Goal: Task Accomplishment & Management: Use online tool/utility

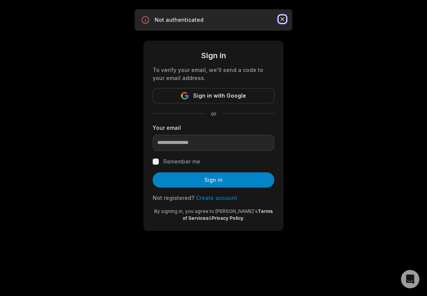
click at [283, 21] on icon "button" at bounding box center [283, 19] width 8 height 8
click at [283, 17] on icon "button" at bounding box center [283, 19] width 8 height 8
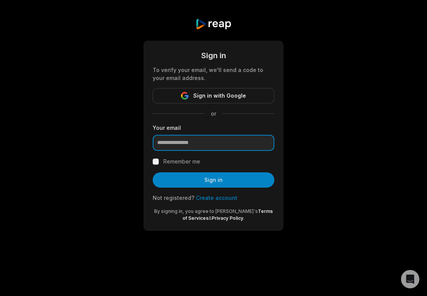
click at [183, 148] on input "email" at bounding box center [214, 143] width 122 height 16
paste input "**********"
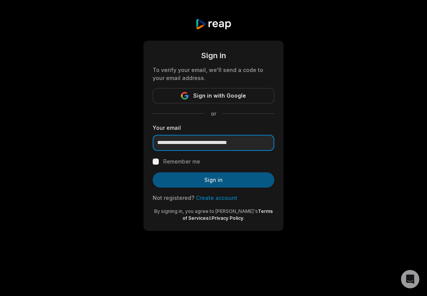
type input "**********"
click at [211, 178] on button "Sign in" at bounding box center [214, 179] width 122 height 15
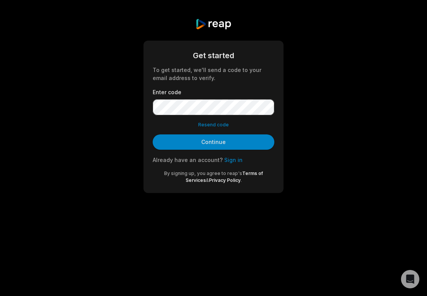
click at [231, 159] on link "Sign in" at bounding box center [233, 159] width 18 height 7
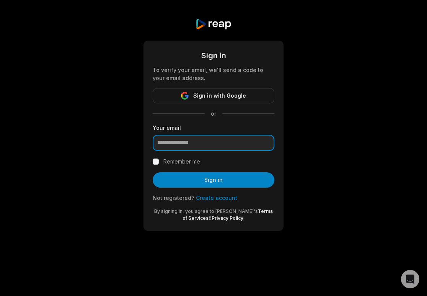
click at [222, 137] on input "email" at bounding box center [214, 143] width 122 height 16
type input "**********"
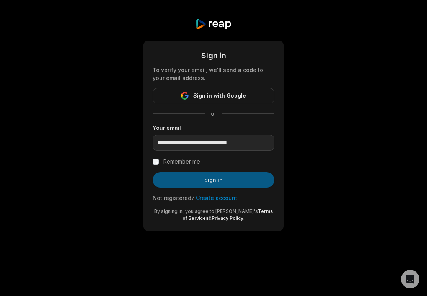
click at [214, 178] on button "Sign in" at bounding box center [214, 179] width 122 height 15
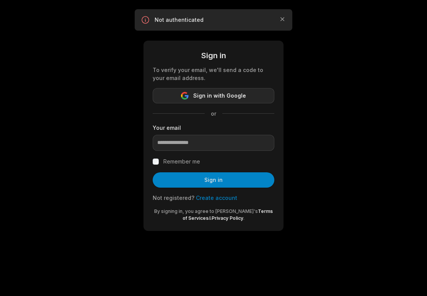
click at [222, 93] on span "Sign in with Google" at bounding box center [219, 95] width 53 height 9
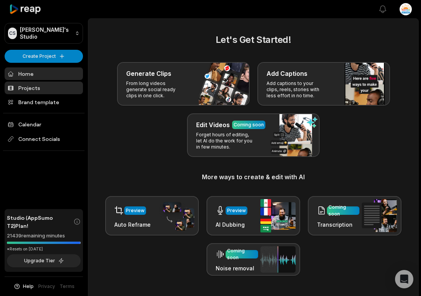
click at [57, 81] on link "Projects" at bounding box center [44, 87] width 78 height 13
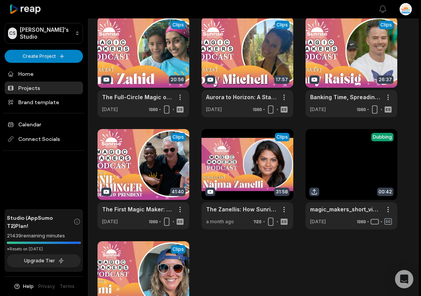
scroll to position [41, 0]
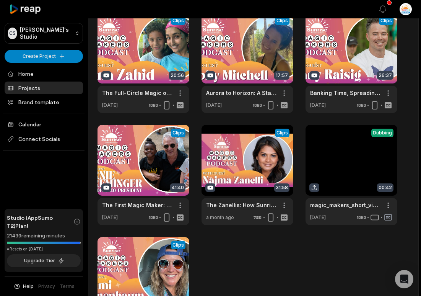
click at [101, 231] on div "View Clips Clips 20:56 The Full-Circle Magic of Sunrise: [PERSON_NAME]’s Story …" at bounding box center [254, 175] width 312 height 324
click at [143, 161] on link at bounding box center [144, 175] width 92 height 100
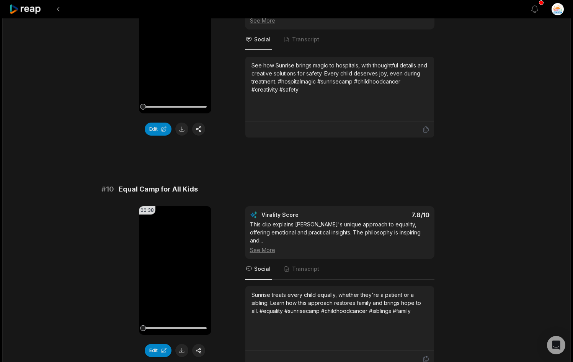
scroll to position [1931, 0]
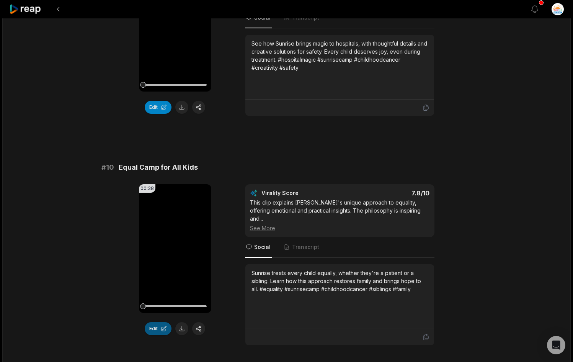
click at [157, 295] on button "Edit" at bounding box center [158, 328] width 27 height 13
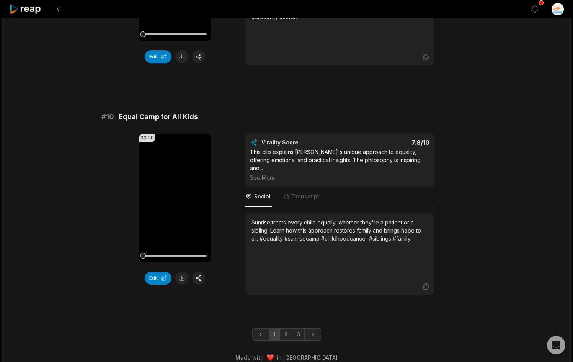
scroll to position [1983, 0]
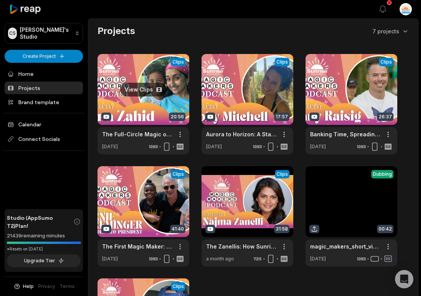
scroll to position [132, 0]
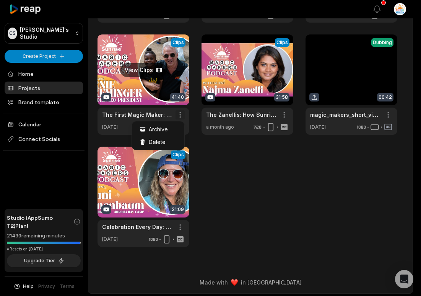
click at [182, 112] on html "CS Chris's Studio Create Project Home Projects Brand template Calendar Connect …" at bounding box center [210, 16] width 421 height 296
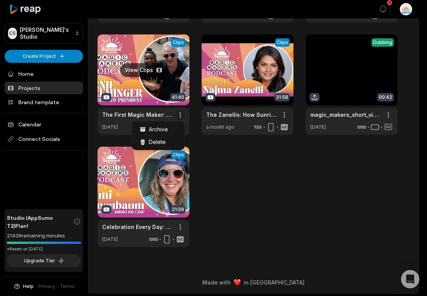
click at [182, 112] on html "CS Chris's Studio Create Project Home Projects Brand template Calendar Connect …" at bounding box center [213, 16] width 427 height 296
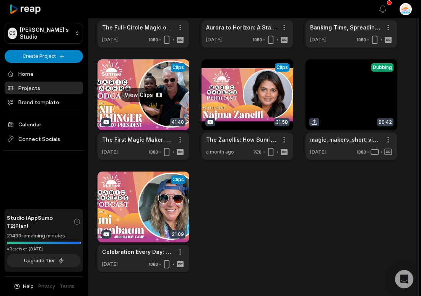
scroll to position [108, 0]
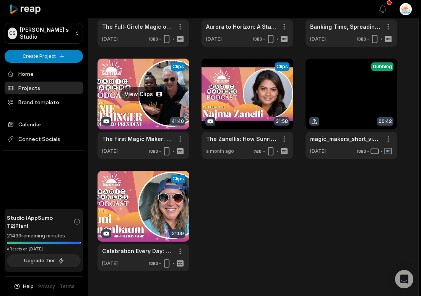
click at [148, 93] on link at bounding box center [144, 109] width 92 height 100
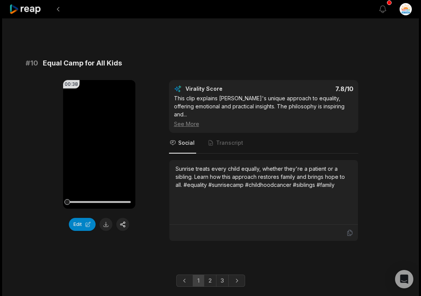
scroll to position [2048, 0]
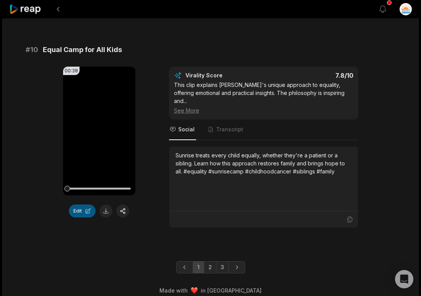
click at [90, 213] on button "Edit" at bounding box center [82, 210] width 27 height 13
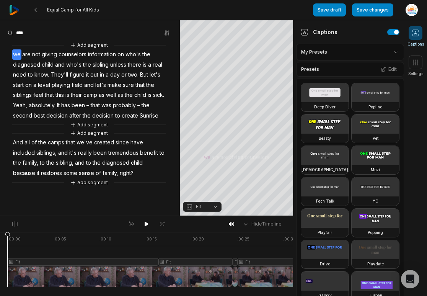
click at [149, 244] on div at bounding box center [183, 259] width 350 height 55
click at [155, 236] on div at bounding box center [183, 259] width 350 height 55
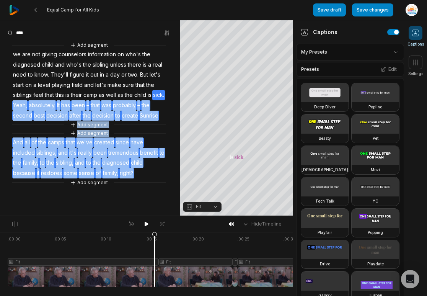
drag, startPoint x: 26, startPoint y: 103, endPoint x: 133, endPoint y: 176, distance: 129.4
click at [133, 176] on div "Add segment we are not giving counselors information on who's the diagnosed chi…" at bounding box center [90, 114] width 180 height 146
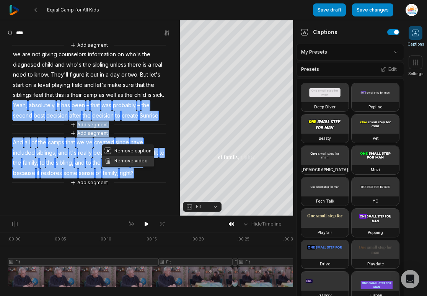
click at [114, 160] on button "Remove video" at bounding box center [128, 161] width 52 height 10
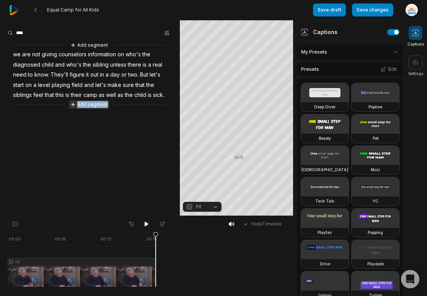
click at [92, 109] on button "Add segment" at bounding box center [89, 104] width 41 height 8
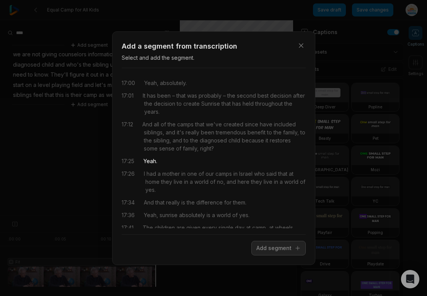
drag, startPoint x: 145, startPoint y: 80, endPoint x: 174, endPoint y: 160, distance: 84.8
click at [174, 160] on div "17:00 Yeah, absolutely. 17:01 It has been – that was probably – the second best…" at bounding box center [214, 151] width 184 height 154
click at [156, 161] on span "Yeah." at bounding box center [150, 161] width 14 height 8
click at [269, 248] on button "Add segment" at bounding box center [278, 248] width 54 height 15
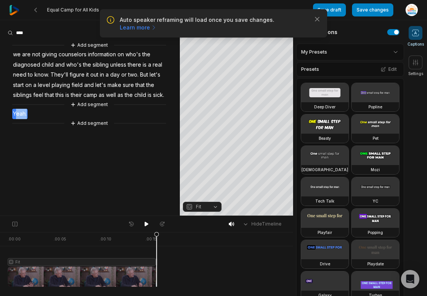
drag, startPoint x: 16, startPoint y: 122, endPoint x: 31, endPoint y: 125, distance: 15.5
click at [31, 125] on div "Add segment we are not giving counselors information on who's the diagnosed chi…" at bounding box center [90, 84] width 180 height 86
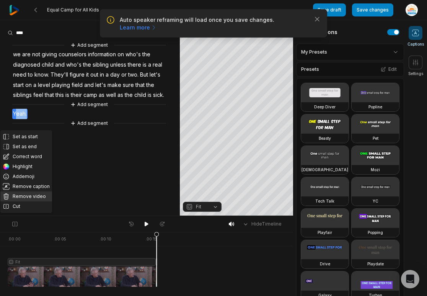
click at [21, 196] on button "Remove video" at bounding box center [26, 196] width 52 height 10
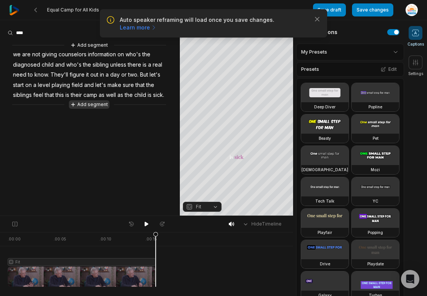
click at [82, 109] on button "Add segment" at bounding box center [89, 104] width 41 height 8
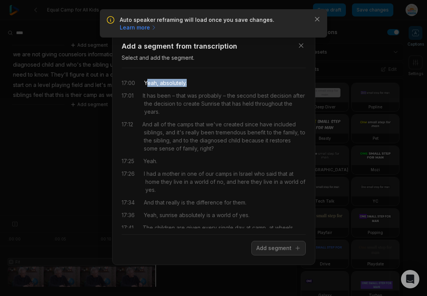
drag, startPoint x: 146, startPoint y: 82, endPoint x: 188, endPoint y: 82, distance: 42.1
click at [188, 82] on div "17:00 Yeah, absolutely." at bounding box center [214, 83] width 184 height 8
click at [273, 250] on button "Add segment" at bounding box center [278, 248] width 54 height 15
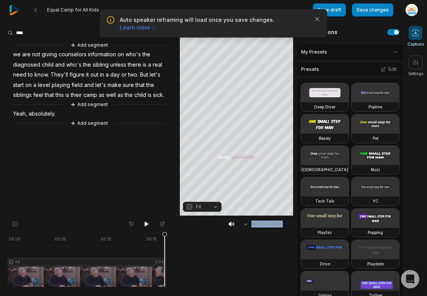
drag, startPoint x: 166, startPoint y: 231, endPoint x: 153, endPoint y: 233, distance: 13.5
click at [153, 233] on div "Hide Timeline . 00:00 . 00:05 . 00:10 . 00:15 Fit Fit" at bounding box center [146, 255] width 293 height 80
drag, startPoint x: 157, startPoint y: 234, endPoint x: 142, endPoint y: 239, distance: 15.4
click at [142, 239] on div at bounding box center [86, 259] width 157 height 55
click at [108, 261] on div at bounding box center [86, 259] width 157 height 55
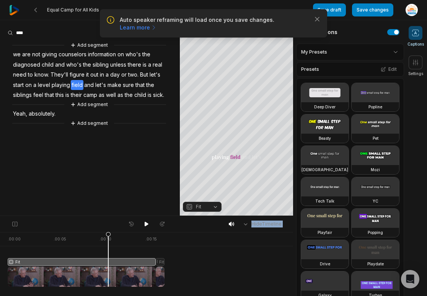
click at [212, 205] on button "Fit" at bounding box center [202, 207] width 39 height 10
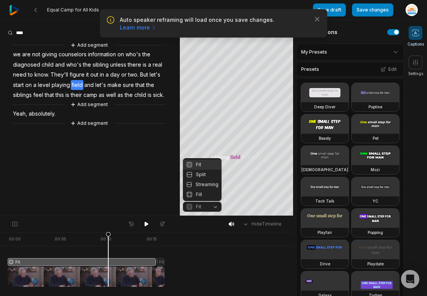
click at [309, 21] on main "Your browser does not support mp4 format. Your browser does not support mp4 for…" at bounding box center [213, 118] width 427 height 196
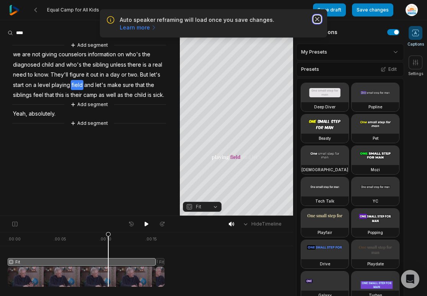
click at [317, 20] on icon "button" at bounding box center [317, 19] width 4 height 4
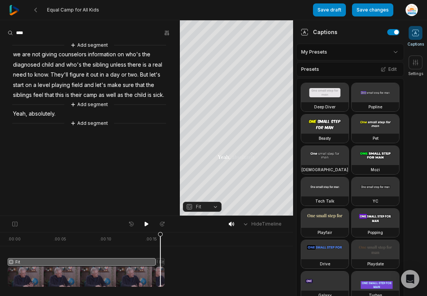
click at [160, 262] on div at bounding box center [86, 259] width 157 height 55
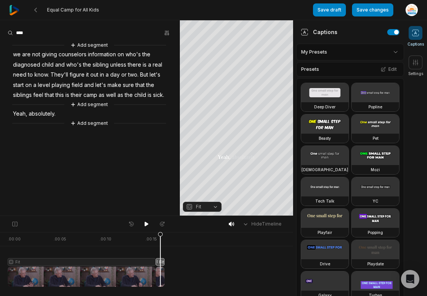
click at [200, 202] on button "Fit" at bounding box center [202, 207] width 39 height 10
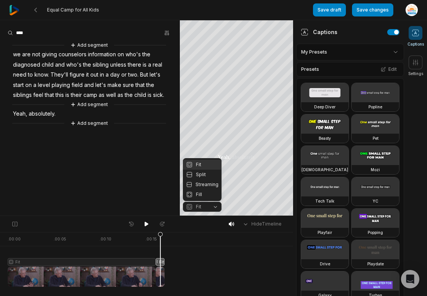
click at [200, 204] on span "Fit" at bounding box center [198, 206] width 5 height 7
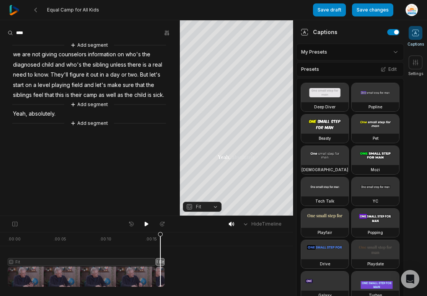
click at [203, 204] on span "Fit" at bounding box center [196, 206] width 20 height 7
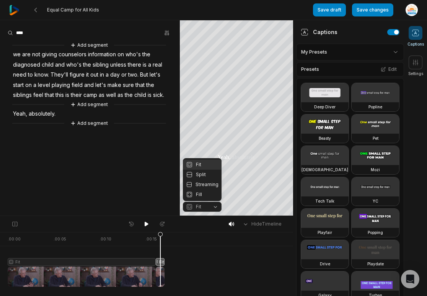
click at [202, 167] on div "Fit" at bounding box center [202, 165] width 39 height 10
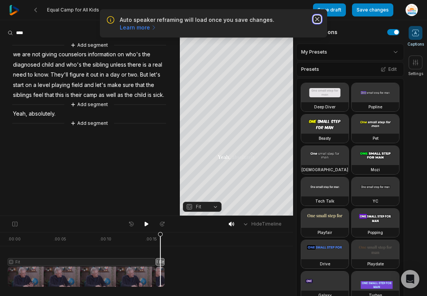
click at [318, 22] on icon "button" at bounding box center [317, 19] width 8 height 8
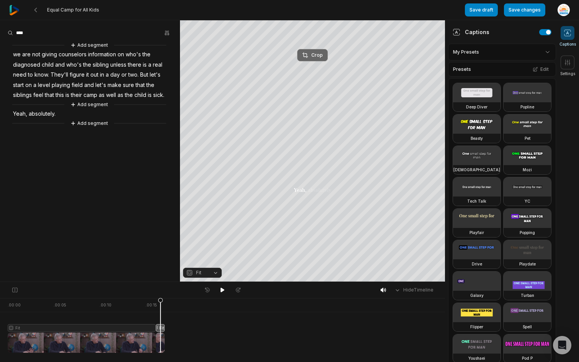
click at [316, 57] on div "Crop" at bounding box center [312, 55] width 21 height 7
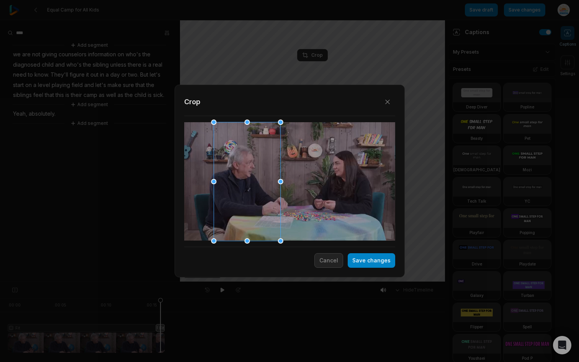
drag, startPoint x: 295, startPoint y: 178, endPoint x: 252, endPoint y: 186, distance: 43.2
click at [252, 186] on div at bounding box center [246, 181] width 67 height 119
click at [371, 261] on button "Save changes" at bounding box center [370, 260] width 47 height 15
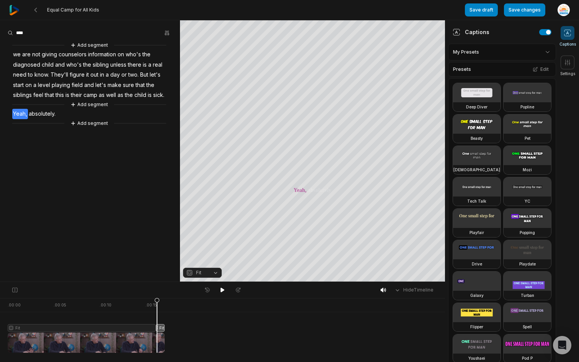
drag, startPoint x: 160, startPoint y: 302, endPoint x: 157, endPoint y: 305, distance: 4.3
click at [157, 305] on icon at bounding box center [156, 324] width 5 height 55
drag, startPoint x: 7, startPoint y: 120, endPoint x: 62, endPoint y: 132, distance: 55.6
click at [62, 127] on div "Add segment we are not giving counselors information on who's the diagnosed chi…" at bounding box center [90, 84] width 180 height 86
drag, startPoint x: 60, startPoint y: 128, endPoint x: 33, endPoint y: 126, distance: 26.8
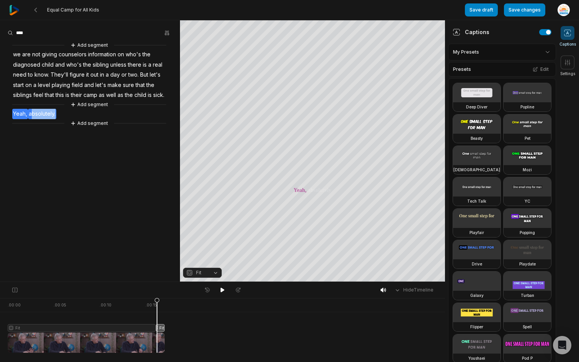
click at [33, 126] on div "Add segment we are not giving counselors information on who's the diagnosed chi…" at bounding box center [90, 84] width 180 height 86
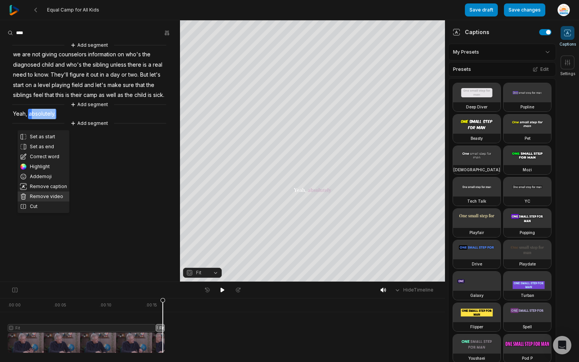
click at [37, 194] on button "Remove video" at bounding box center [44, 196] width 52 height 10
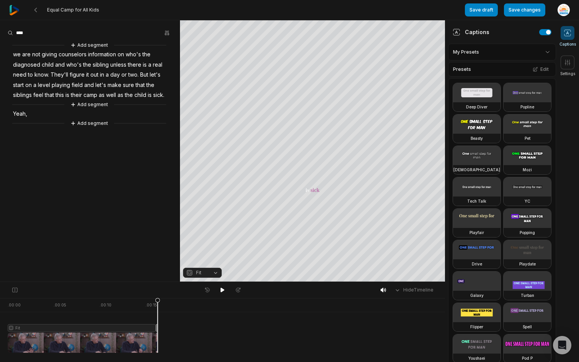
click at [21, 119] on span "Yeah," at bounding box center [20, 114] width 16 height 10
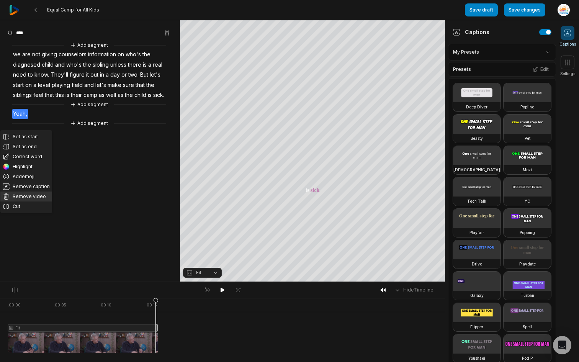
click at [36, 197] on button "Remove video" at bounding box center [26, 196] width 52 height 10
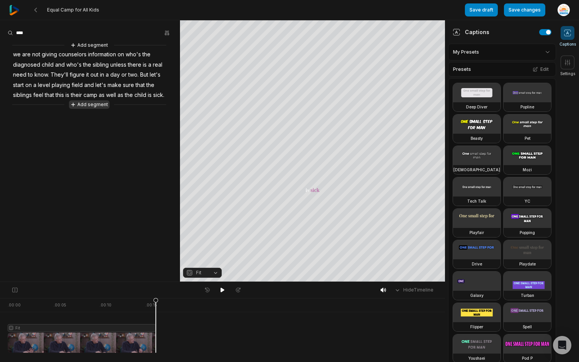
click at [98, 109] on button "Add segment" at bounding box center [89, 104] width 41 height 8
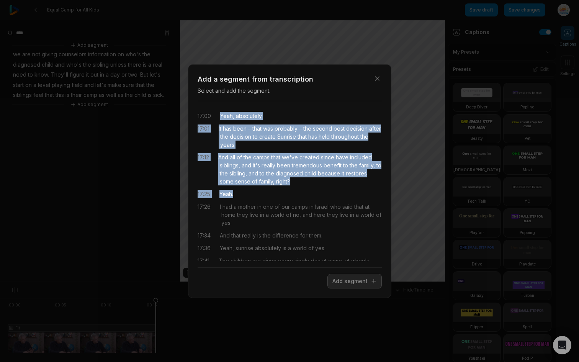
drag, startPoint x: 220, startPoint y: 114, endPoint x: 275, endPoint y: 192, distance: 96.3
click at [275, 192] on div "17:00 Yeah, absolutely. 17:01 It has been – that was probably – the second best…" at bounding box center [289, 184] width 184 height 154
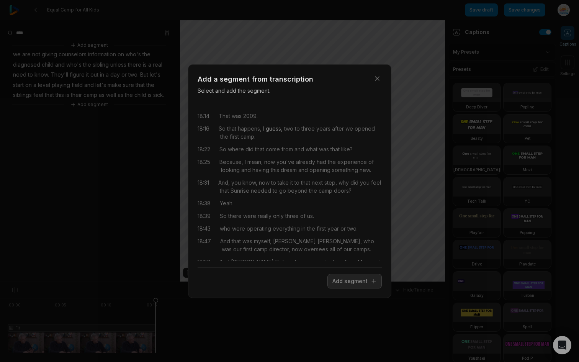
scroll to position [277, 0]
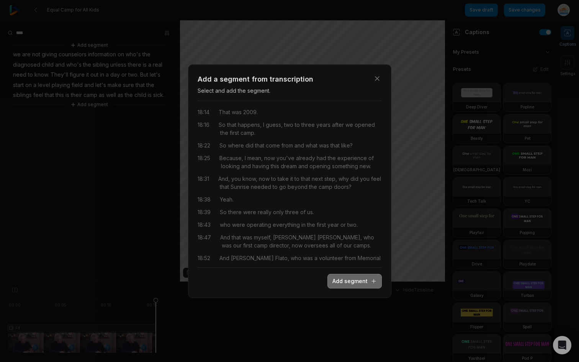
click at [339, 280] on button "Add segment" at bounding box center [354, 281] width 54 height 15
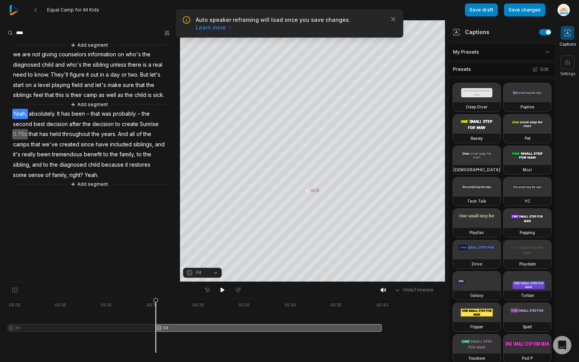
scroll to position [0, 0]
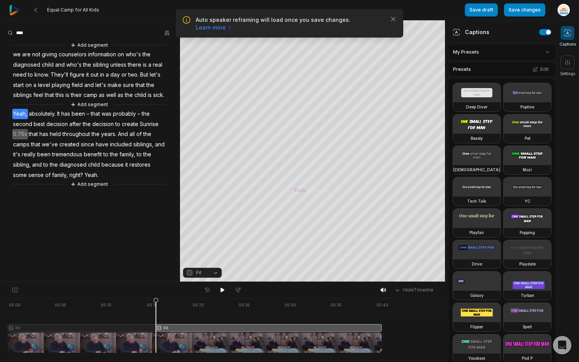
drag, startPoint x: 157, startPoint y: 301, endPoint x: 156, endPoint y: 305, distance: 4.1
click at [156, 305] on icon at bounding box center [155, 324] width 5 height 55
click at [157, 301] on icon at bounding box center [157, 327] width 5 height 58
click at [225, 326] on div at bounding box center [195, 325] width 374 height 55
click at [206, 273] on span "Fit" at bounding box center [196, 272] width 20 height 7
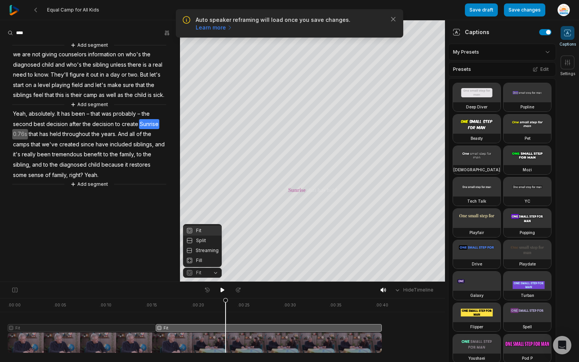
click at [204, 300] on body "Auto speaker reframing will load once you save changes. Learn more Close Equal …" at bounding box center [289, 181] width 579 height 362
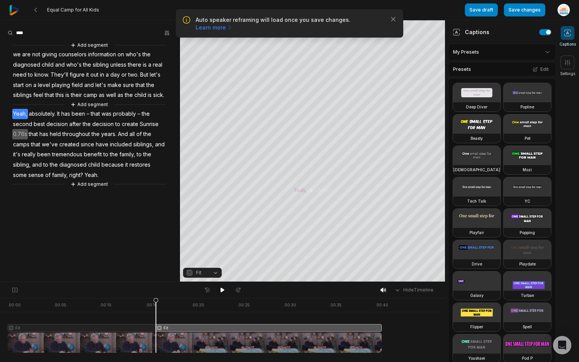
drag, startPoint x: 226, startPoint y: 299, endPoint x: 156, endPoint y: 305, distance: 70.3
click at [156, 305] on icon at bounding box center [155, 327] width 5 height 58
click at [201, 273] on span "Fit" at bounding box center [198, 272] width 5 height 7
click at [330, 150] on div "Your browser does not support mp4 format. Your browser does not support mp4 for…" at bounding box center [222, 150] width 445 height 261
click at [394, 19] on icon "button" at bounding box center [393, 19] width 8 height 8
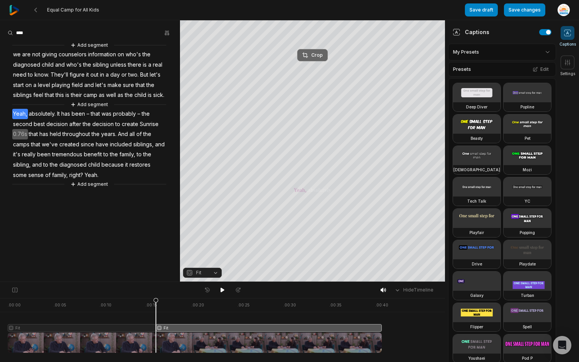
click at [317, 57] on div "Crop" at bounding box center [312, 55] width 21 height 7
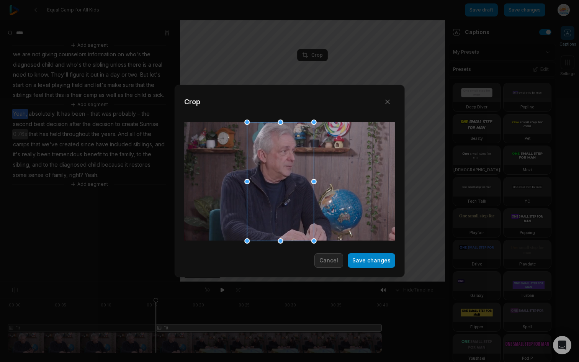
drag, startPoint x: 306, startPoint y: 174, endPoint x: 297, endPoint y: 174, distance: 9.2
click at [297, 174] on div at bounding box center [280, 181] width 67 height 119
click at [371, 269] on div "Close Crop Save changes Cancel" at bounding box center [289, 181] width 230 height 193
click at [374, 266] on button "Save changes" at bounding box center [370, 260] width 47 height 15
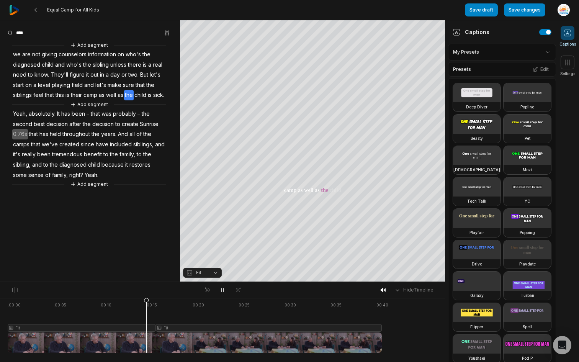
drag, startPoint x: 237, startPoint y: 300, endPoint x: 145, endPoint y: 300, distance: 91.4
click at [145, 300] on div at bounding box center [195, 325] width 374 height 55
click at [147, 302] on icon at bounding box center [147, 324] width 5 height 55
click at [147, 302] on div at bounding box center [195, 325] width 374 height 55
click at [174, 325] on div at bounding box center [195, 325] width 374 height 55
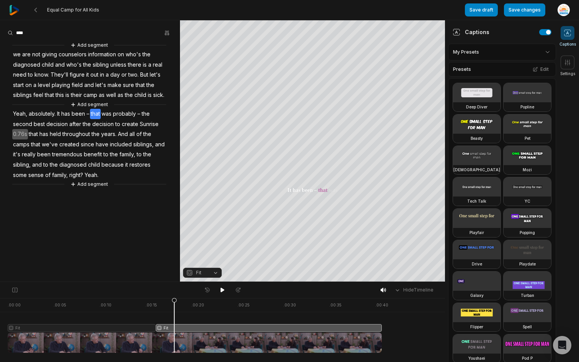
click at [204, 272] on span "Fit" at bounding box center [196, 272] width 20 height 7
drag, startPoint x: 176, startPoint y: 301, endPoint x: 155, endPoint y: 304, distance: 21.3
click at [155, 305] on icon at bounding box center [157, 324] width 5 height 55
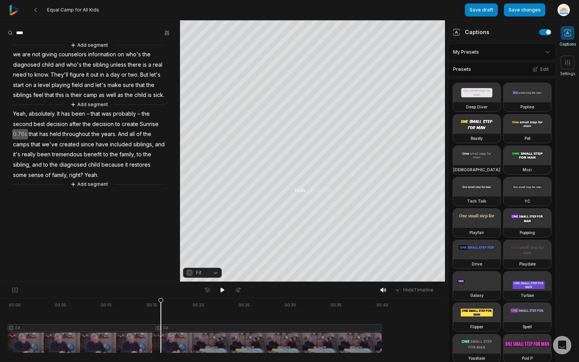
click at [164, 344] on div at bounding box center [195, 325] width 374 height 55
drag, startPoint x: 166, startPoint y: 300, endPoint x: 158, endPoint y: 302, distance: 8.4
click at [158, 302] on icon at bounding box center [157, 327] width 5 height 58
drag, startPoint x: 158, startPoint y: 300, endPoint x: 15, endPoint y: 349, distance: 151.6
click at [37, 349] on icon at bounding box center [39, 327] width 5 height 58
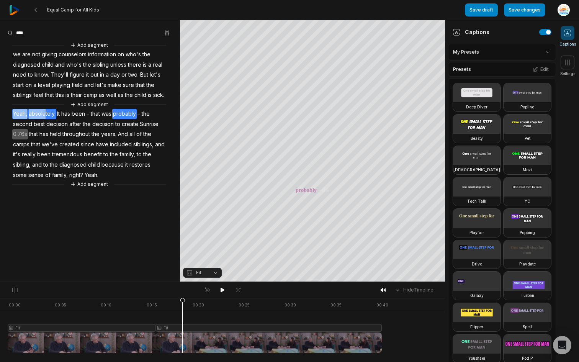
drag, startPoint x: 12, startPoint y: 121, endPoint x: 44, endPoint y: 125, distance: 32.7
click at [44, 125] on div "Add segment we are not giving counselors information on who's the diagnosed chi…" at bounding box center [90, 114] width 180 height 147
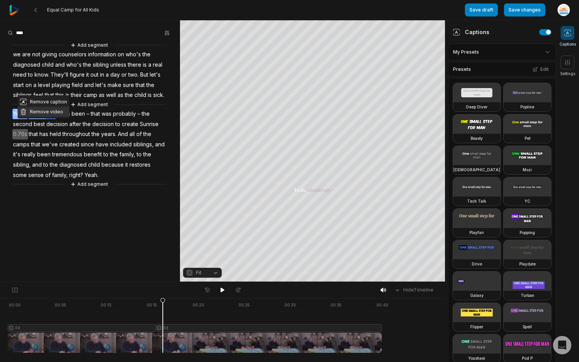
click at [42, 109] on button "Remove video" at bounding box center [44, 112] width 52 height 10
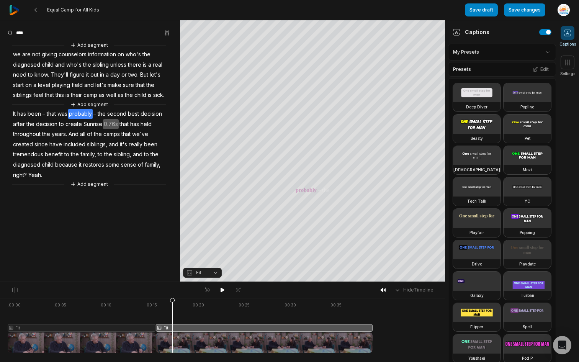
click at [172, 303] on div at bounding box center [190, 325] width 365 height 55
drag, startPoint x: 172, startPoint y: 303, endPoint x: 163, endPoint y: 321, distance: 20.2
click at [163, 321] on icon at bounding box center [162, 324] width 5 height 55
click at [205, 274] on span "Fit" at bounding box center [196, 272] width 20 height 7
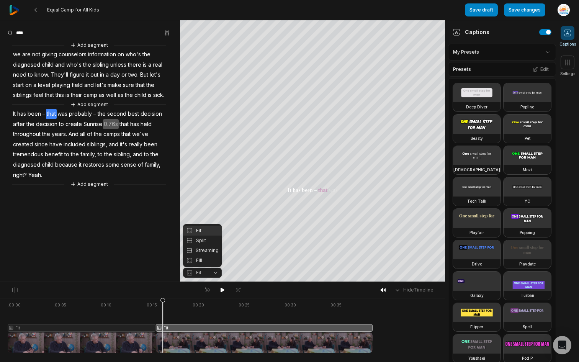
click at [204, 232] on div "Fit" at bounding box center [202, 230] width 39 height 10
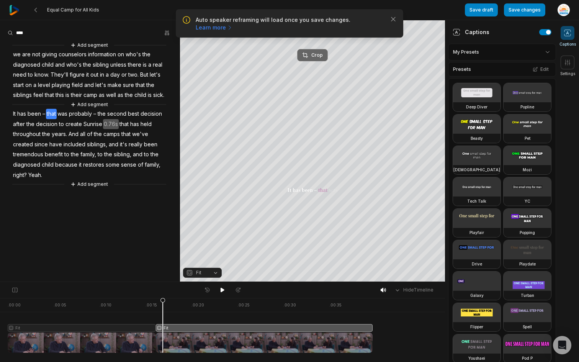
click at [322, 53] on button "Crop" at bounding box center [312, 55] width 31 height 12
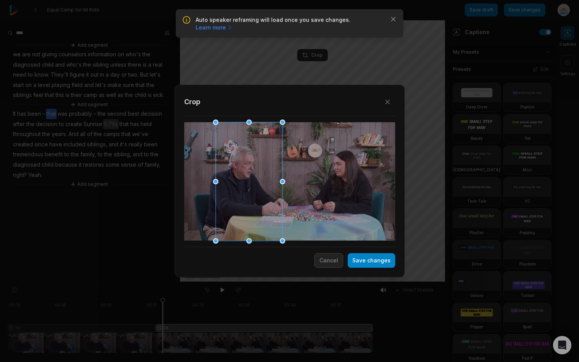
drag, startPoint x: 307, startPoint y: 187, endPoint x: 267, endPoint y: 189, distance: 40.6
click at [267, 189] on div at bounding box center [248, 181] width 67 height 119
drag, startPoint x: 282, startPoint y: 181, endPoint x: 301, endPoint y: 181, distance: 19.5
click at [301, 282] on div "Close Crop Save changes Cancel" at bounding box center [289, 282] width 579 height 0
click at [265, 197] on div at bounding box center [247, 181] width 67 height 119
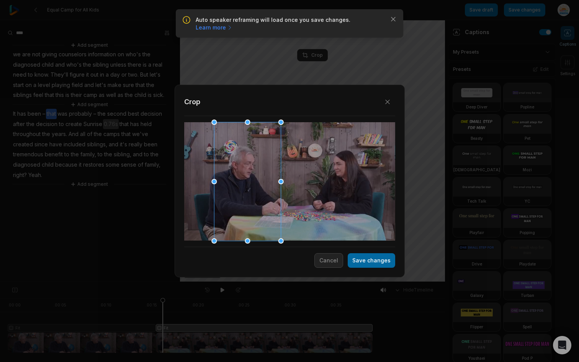
click at [369, 261] on button "Save changes" at bounding box center [370, 260] width 47 height 15
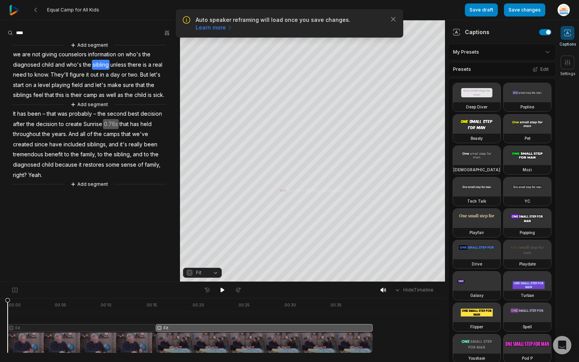
drag, startPoint x: 144, startPoint y: 303, endPoint x: 0, endPoint y: 345, distance: 150.1
click at [0, 345] on div ". 00:00 . 00:05 . 00:10 . 00:15 . 00:20 . 00:25 . 00:30 . 00:35 Fit Fit" at bounding box center [222, 330] width 445 height 64
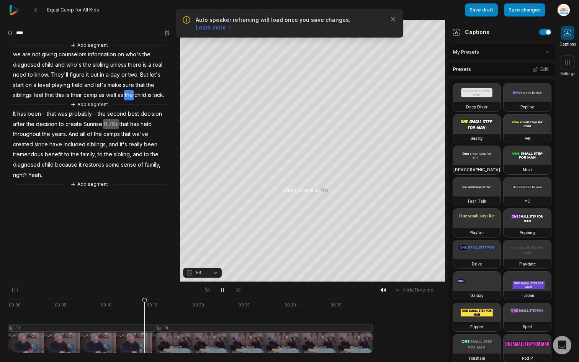
click at [144, 303] on div at bounding box center [190, 325] width 365 height 55
drag, startPoint x: 156, startPoint y: 299, endPoint x: 149, endPoint y: 301, distance: 7.7
click at [149, 301] on icon at bounding box center [149, 327] width 5 height 58
click at [490, 13] on button "Save draft" at bounding box center [480, 9] width 33 height 13
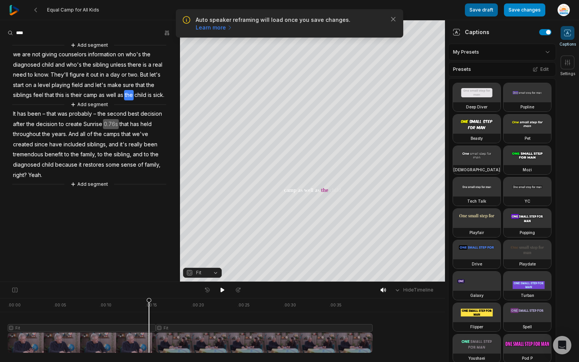
click at [494, 11] on button "Save draft" at bounding box center [480, 9] width 33 height 13
click at [510, 10] on button "Save changes" at bounding box center [524, 9] width 41 height 13
